Goal: Transaction & Acquisition: Obtain resource

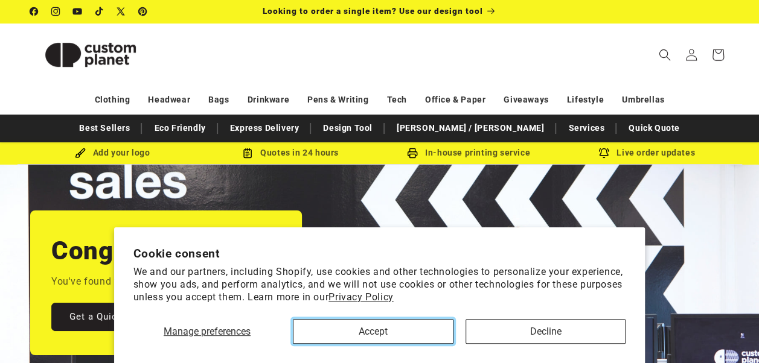
click at [389, 338] on button "Accept" at bounding box center [373, 331] width 161 height 25
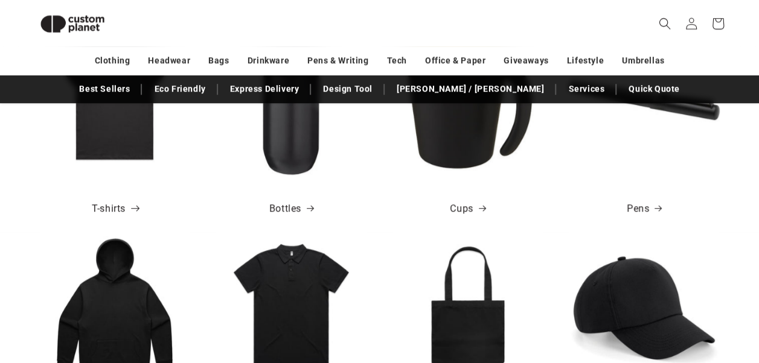
scroll to position [460, 0]
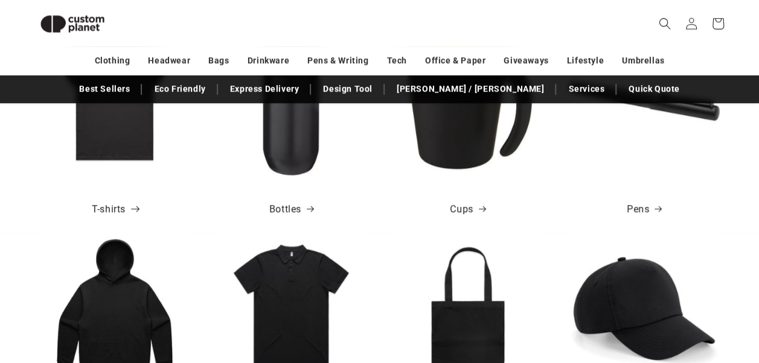
click at [111, 204] on link "T-shirts" at bounding box center [115, 210] width 46 height 18
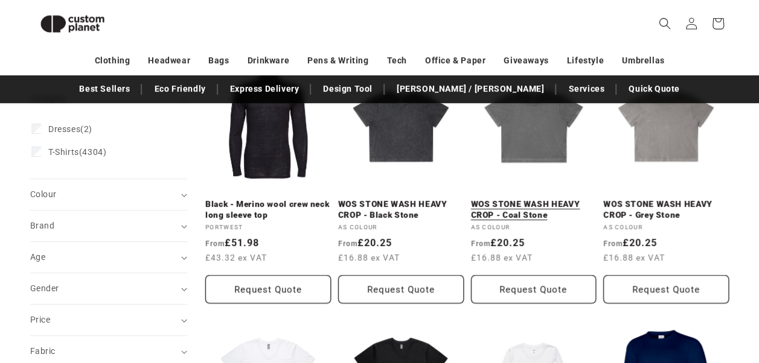
scroll to position [185, 0]
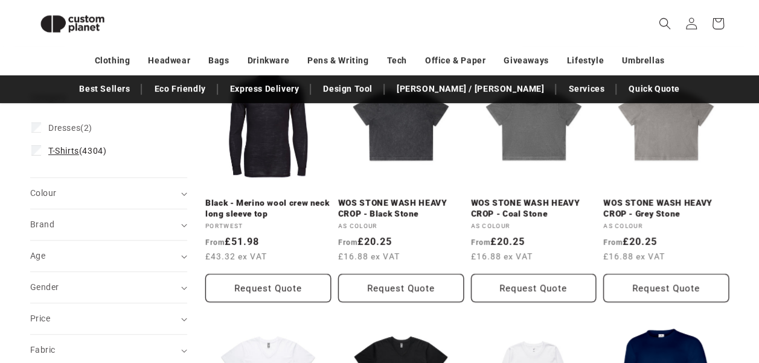
click at [37, 156] on label "T-Shirts (4304) T-Shirts (4304 products)" at bounding box center [104, 150] width 147 height 23
click at [147, 210] on summary "Brand (0)" at bounding box center [108, 225] width 157 height 31
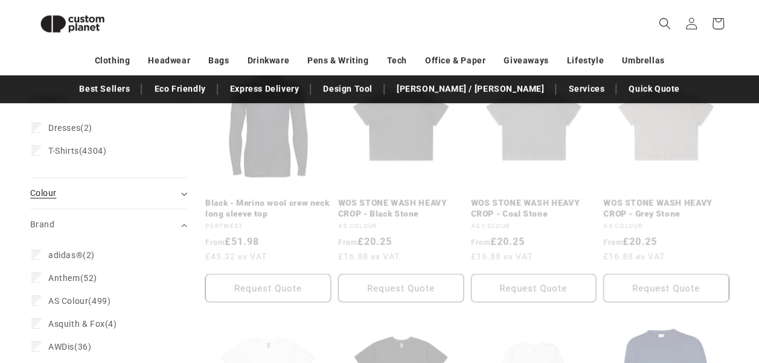
click at [152, 178] on div "Category Dresses (2) Dresses (2 products) T-Shirts (4304) T-Shirts (4304 produc…" at bounding box center [108, 145] width 157 height 65
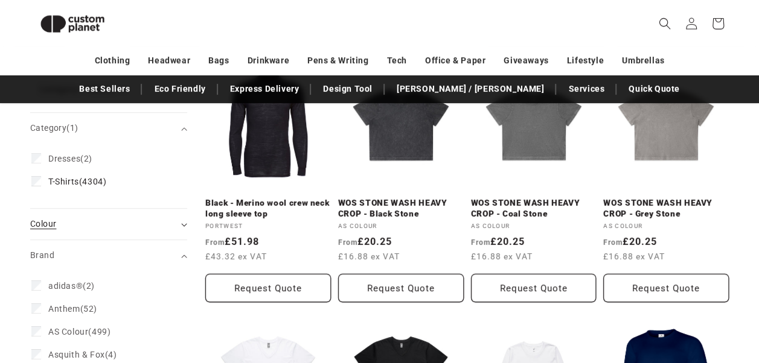
click at [62, 229] on div "Colour (0)" at bounding box center [103, 224] width 147 height 13
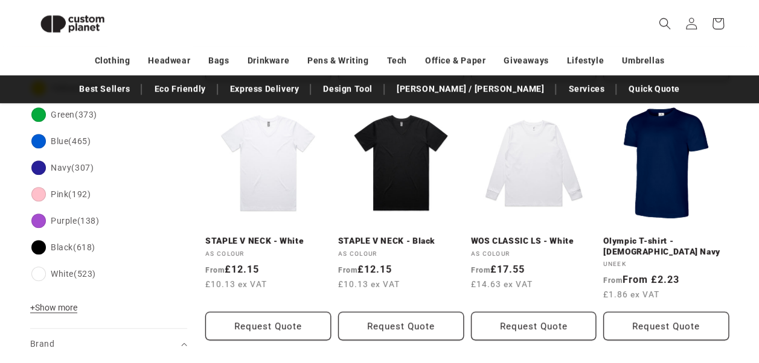
scroll to position [409, 0]
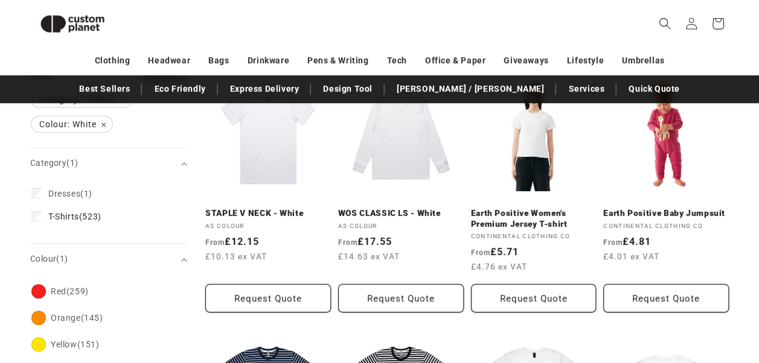
scroll to position [176, 0]
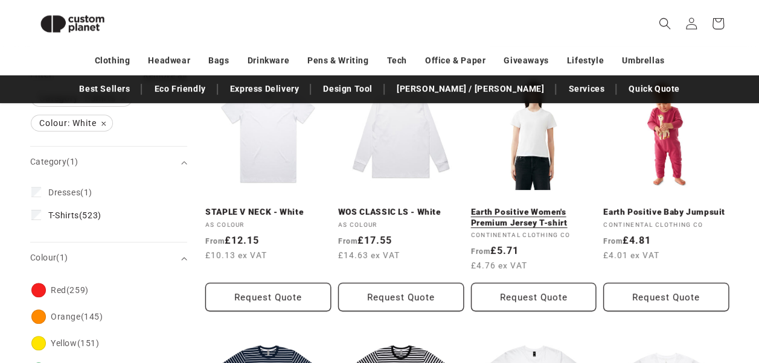
click at [533, 207] on link "Earth Positive Women's Premium Jersey T-shirt" at bounding box center [534, 217] width 126 height 21
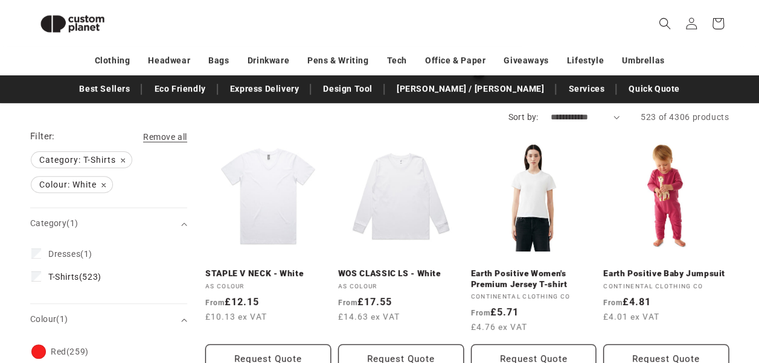
scroll to position [115, 0]
click at [519, 269] on link "Earth Positive Women's Premium Jersey T-shirt" at bounding box center [534, 279] width 126 height 21
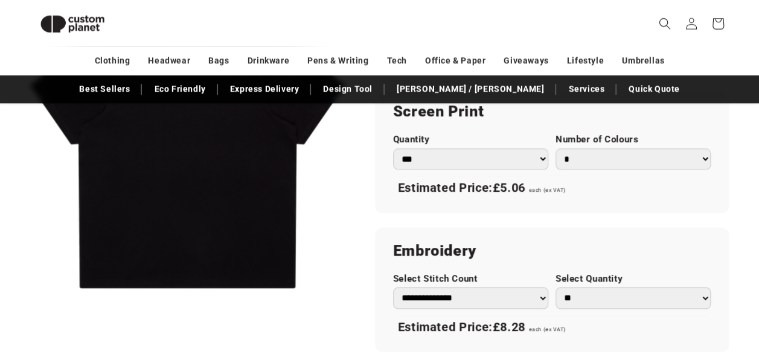
scroll to position [711, 0]
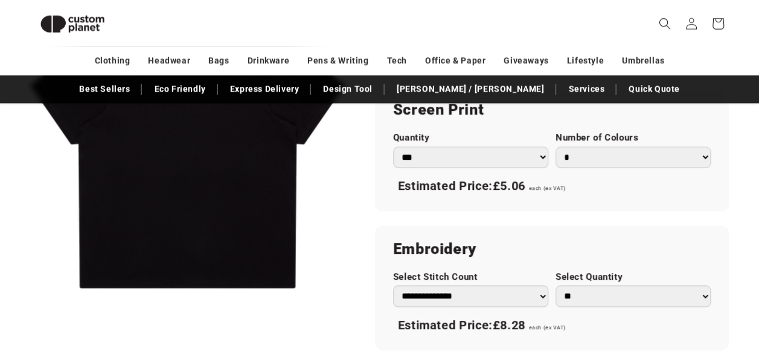
click at [520, 153] on select "*** *** *** **** **** **** ***** *****" at bounding box center [470, 157] width 155 height 21
click at [585, 198] on div "Screen Print Quantity *** *** *** **** **** **** ***** ***** Number of Colours …" at bounding box center [552, 148] width 354 height 125
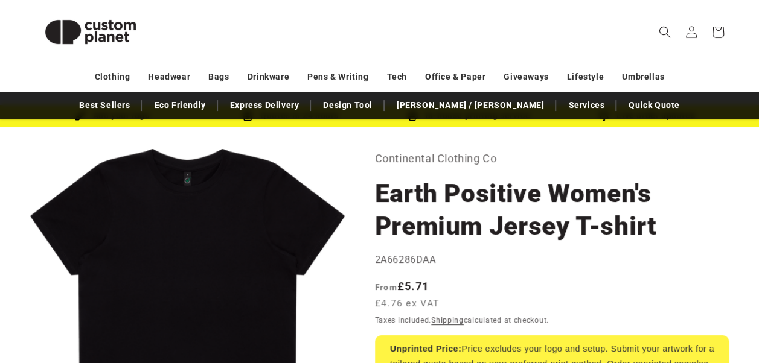
scroll to position [0, 0]
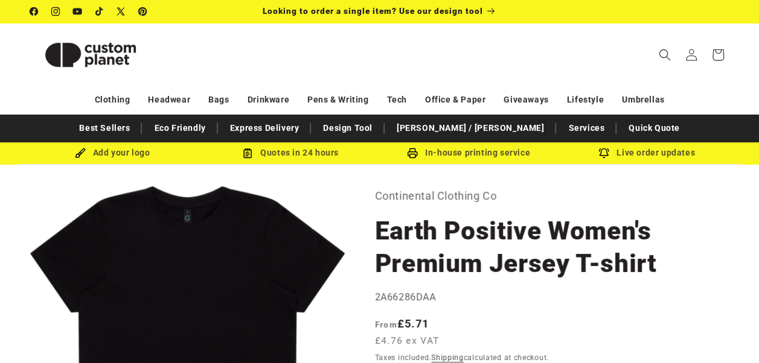
click at [120, 152] on div "Add your logo" at bounding box center [113, 153] width 178 height 15
click at [73, 155] on div "Add your logo" at bounding box center [113, 153] width 178 height 15
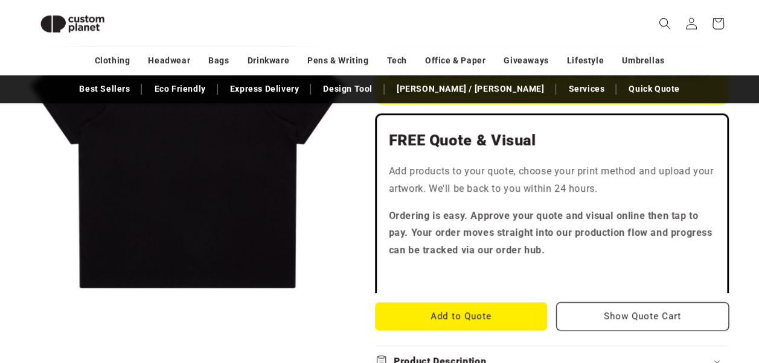
scroll to position [321, 0]
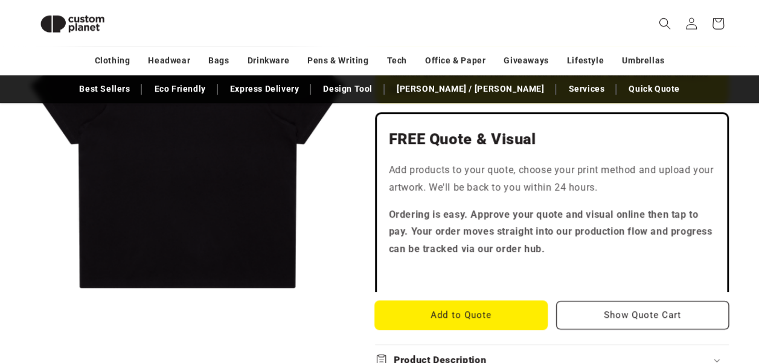
click at [458, 318] on button "Add to Quote" at bounding box center [461, 315] width 173 height 28
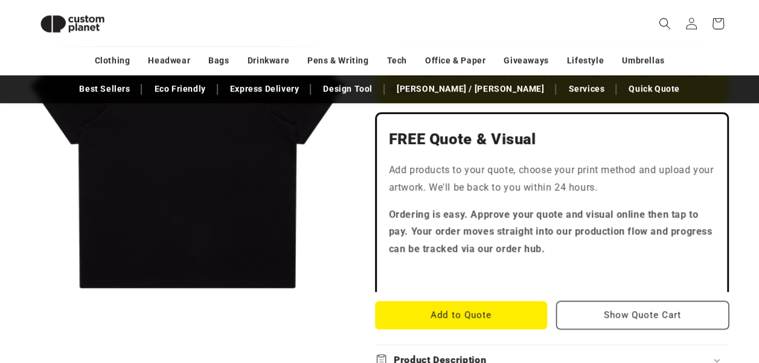
scroll to position [0, 0]
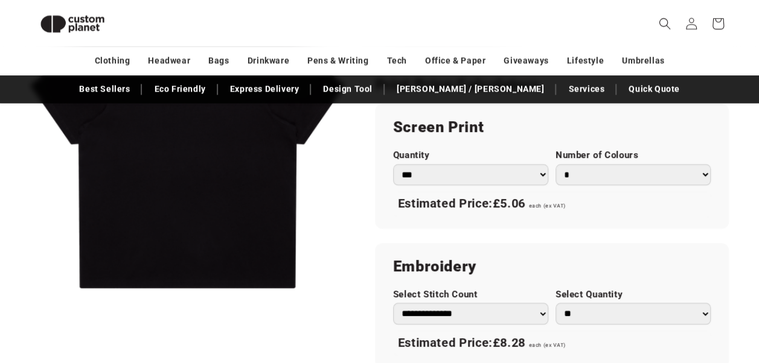
scroll to position [706, 0]
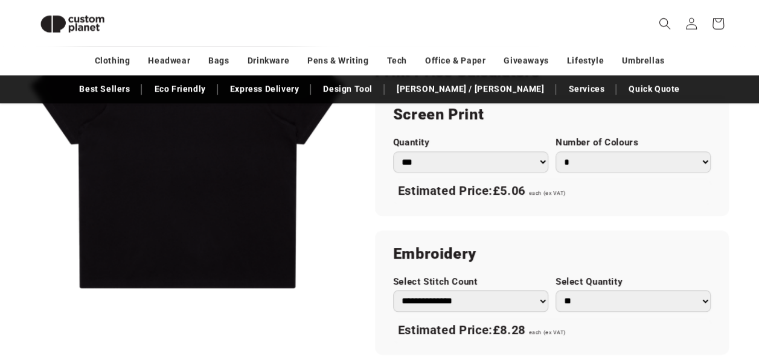
drag, startPoint x: 601, startPoint y: 144, endPoint x: 613, endPoint y: 158, distance: 18.8
click at [603, 169] on div "Number of Colours * * * * * * *" at bounding box center [632, 155] width 155 height 36
click at [603, 169] on select "* * * * * * *" at bounding box center [632, 162] width 155 height 21
click at [613, 158] on select "* * * * * * *" at bounding box center [632, 162] width 155 height 21
drag, startPoint x: 613, startPoint y: 158, endPoint x: 630, endPoint y: 192, distance: 37.5
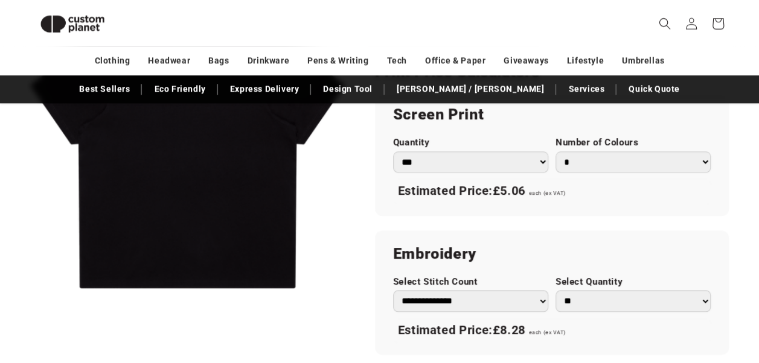
click at [630, 192] on div "Estimated Price: £5.06 each (ex VAT)" at bounding box center [552, 191] width 318 height 25
click at [680, 159] on select "* * * * * * *" at bounding box center [632, 162] width 155 height 21
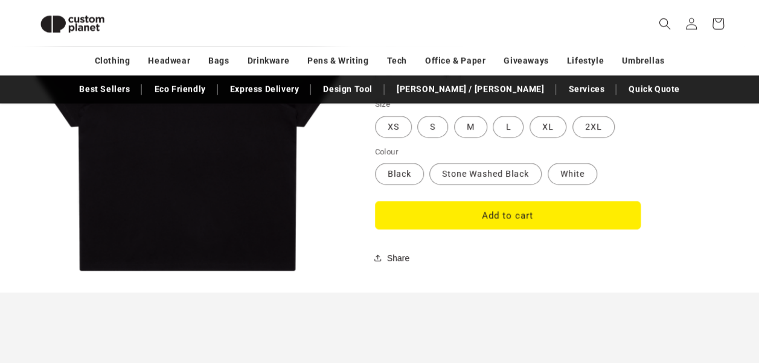
scroll to position [1082, 0]
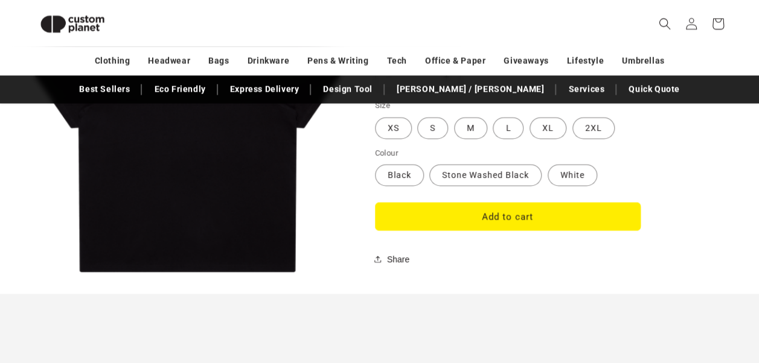
click at [553, 183] on fieldset "Colour Black Variant sold out or unavailable Stone Washed Black Variant sold ou…" at bounding box center [508, 167] width 266 height 40
drag, startPoint x: 575, startPoint y: 161, endPoint x: 574, endPoint y: 167, distance: 6.2
click at [574, 167] on fieldset "Colour Black Variant sold out or unavailable Stone Washed Black Variant sold ou…" at bounding box center [508, 167] width 266 height 40
click at [574, 167] on label "White Variant sold out or unavailable" at bounding box center [573, 175] width 50 height 22
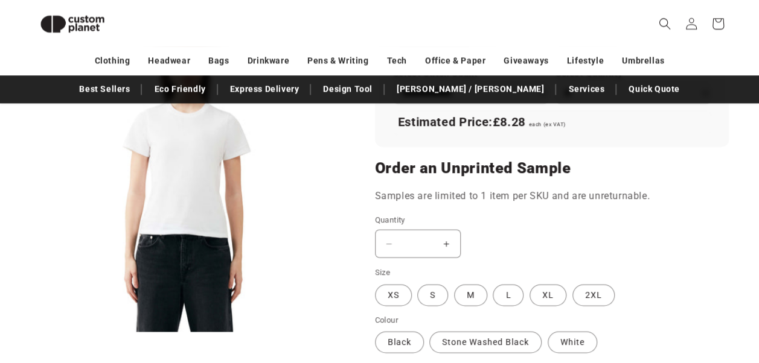
scroll to position [914, 0]
click at [449, 237] on button "Increase quantity for Earth Positive Women&#39;s Premium Jersey T-shirt" at bounding box center [446, 244] width 27 height 28
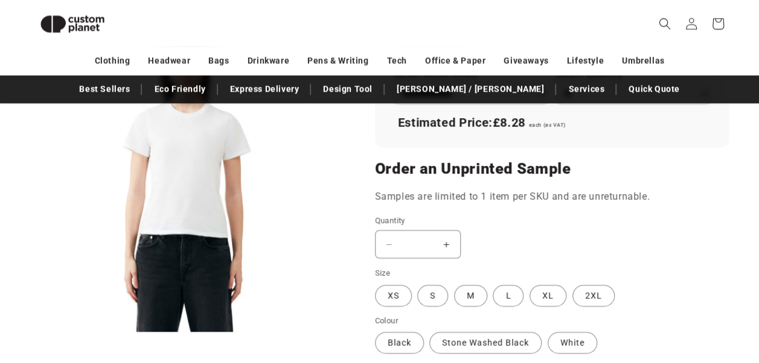
click at [450, 246] on button "Increase quantity for Earth Positive Women&#39;s Premium Jersey T-shirt" at bounding box center [446, 244] width 27 height 28
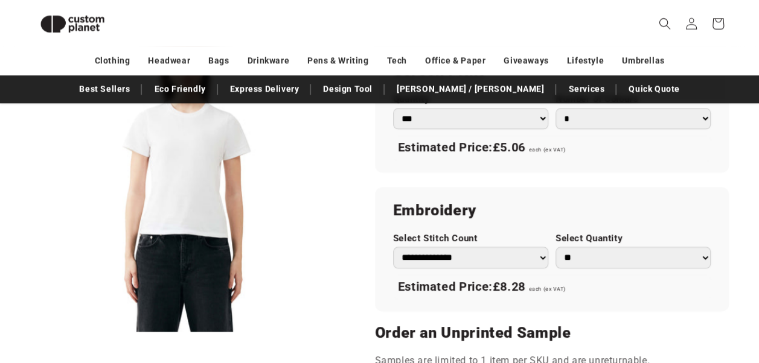
scroll to position [760, 0]
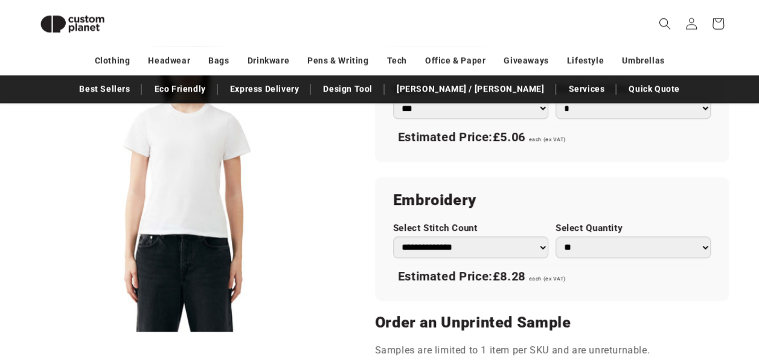
click at [604, 251] on select "** ** *** *** *** **** **** ****" at bounding box center [632, 247] width 155 height 21
select select "*"
click at [555, 237] on select "** ** *** *** *** **** **** ****" at bounding box center [632, 247] width 155 height 21
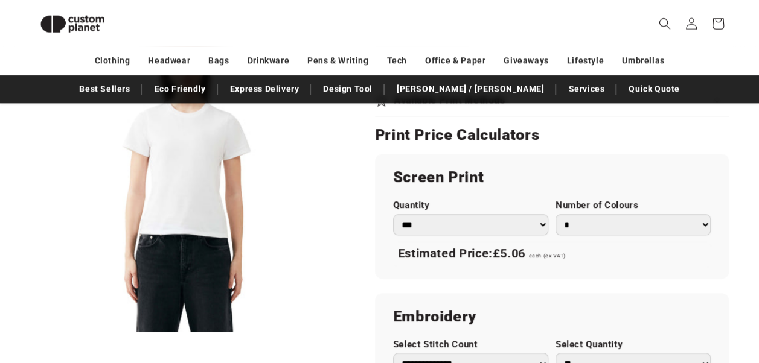
scroll to position [643, 0]
click at [525, 222] on select "*** *** *** **** **** **** ***** *****" at bounding box center [470, 225] width 155 height 21
click at [485, 174] on h2 "Screen Print" at bounding box center [552, 177] width 318 height 19
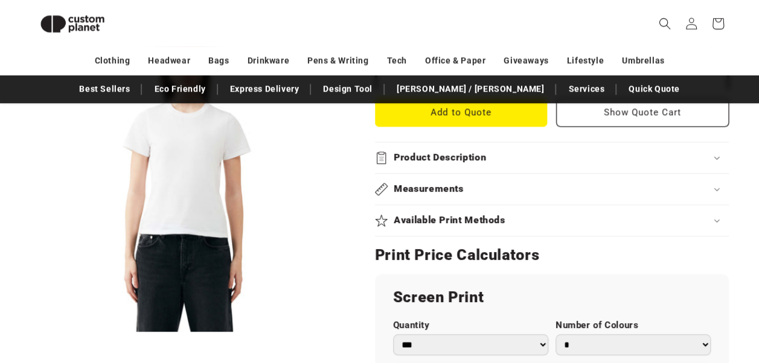
scroll to position [517, 0]
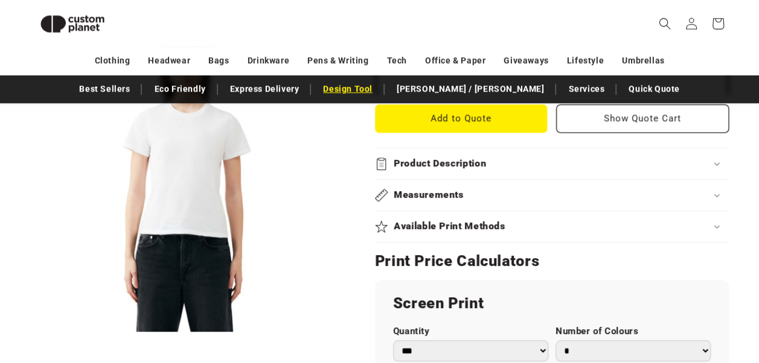
click at [379, 84] on link "Design Tool" at bounding box center [348, 88] width 62 height 21
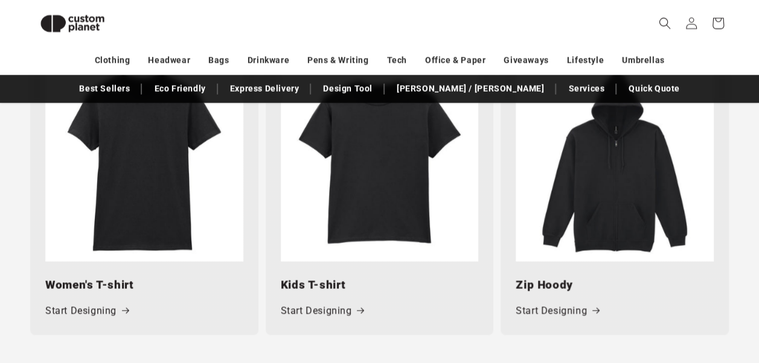
scroll to position [1201, 0]
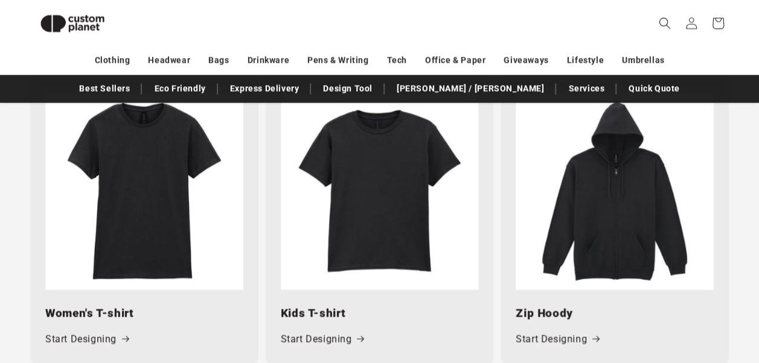
click at [130, 283] on img at bounding box center [144, 191] width 198 height 198
click at [109, 342] on link "Start Designing" at bounding box center [86, 340] width 83 height 18
